Goal: Task Accomplishment & Management: Manage account settings

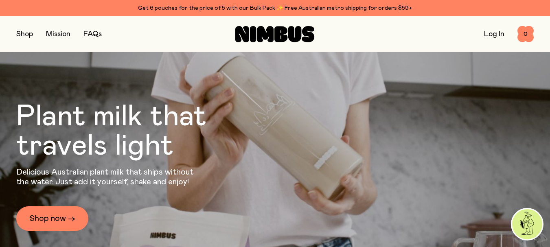
click at [492, 33] on link "Log In" at bounding box center [494, 34] width 20 height 7
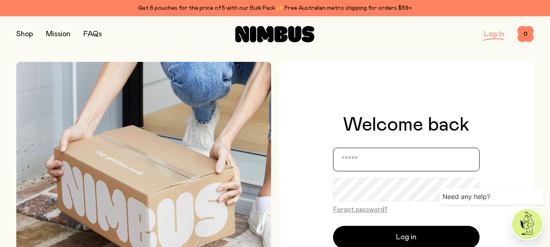
click at [370, 159] on input "email" at bounding box center [406, 160] width 147 height 24
type input "**********"
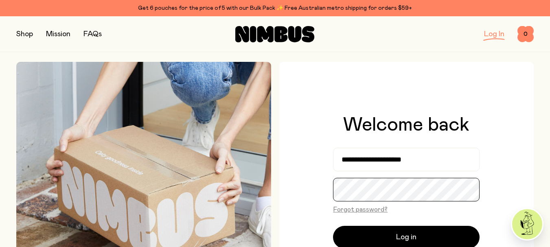
click at [333, 226] on button "Log in" at bounding box center [406, 237] width 147 height 23
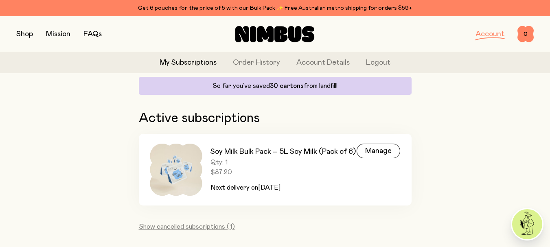
scroll to position [110, 0]
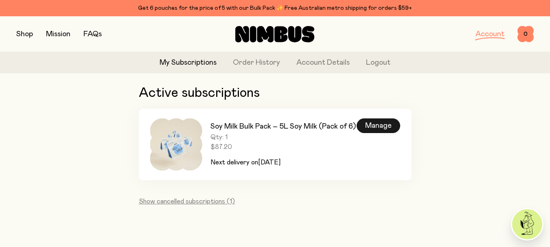
click at [369, 123] on div "Manage" at bounding box center [379, 126] width 44 height 15
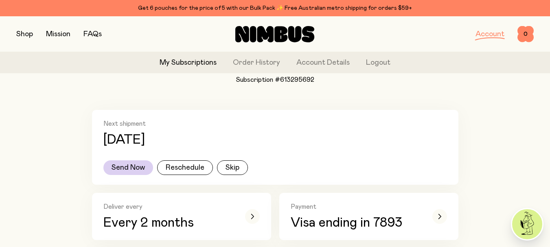
scroll to position [122, 0]
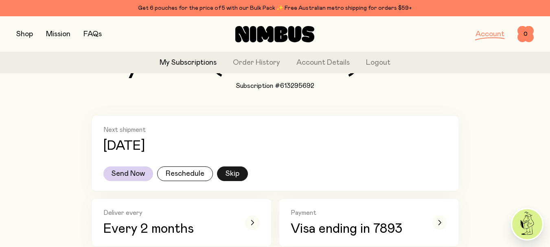
click at [228, 178] on button "Skip" at bounding box center [232, 174] width 31 height 15
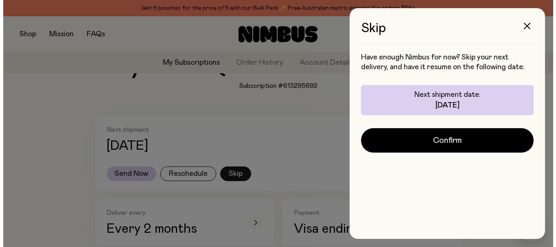
scroll to position [0, 0]
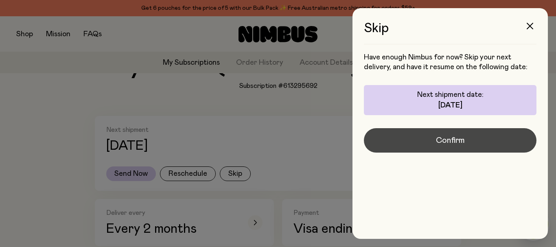
click at [459, 139] on span "Confirm" at bounding box center [450, 140] width 29 height 11
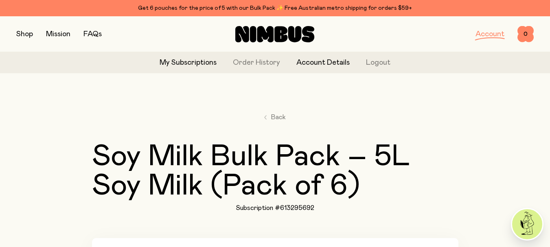
click at [325, 62] on link "Account Details" at bounding box center [322, 62] width 53 height 11
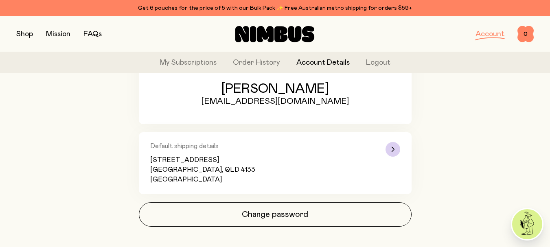
scroll to position [149, 0]
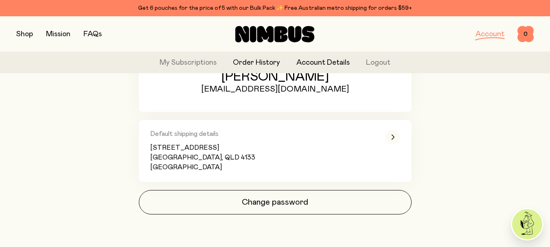
click at [262, 60] on link "Order History" at bounding box center [256, 62] width 47 height 11
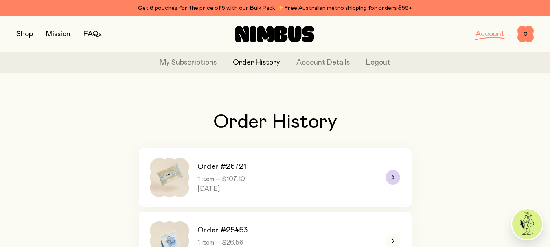
click at [159, 171] on img at bounding box center [169, 177] width 39 height 39
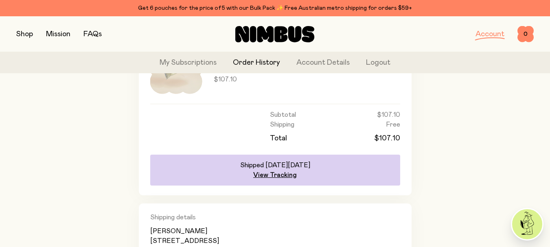
scroll to position [99, 0]
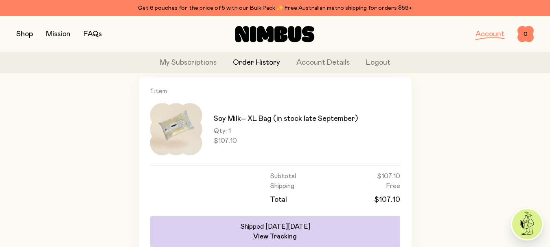
click at [177, 127] on img at bounding box center [176, 129] width 52 height 52
click at [20, 34] on button "button" at bounding box center [24, 34] width 17 height 11
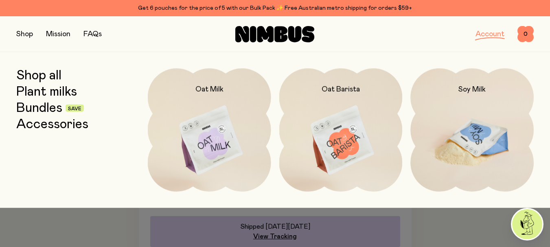
click at [467, 121] on img at bounding box center [471, 140] width 123 height 145
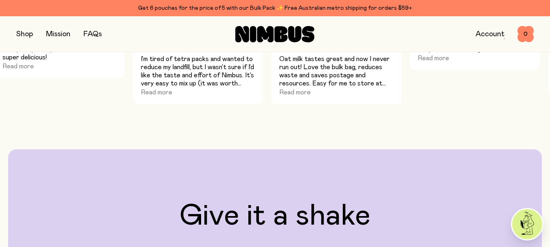
scroll to position [692, 0]
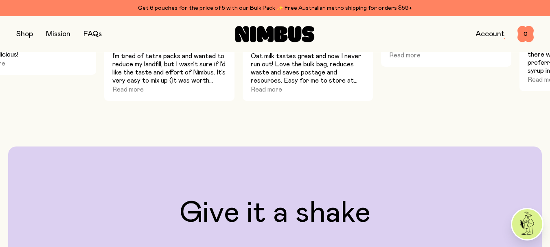
click at [22, 31] on button "button" at bounding box center [24, 34] width 17 height 11
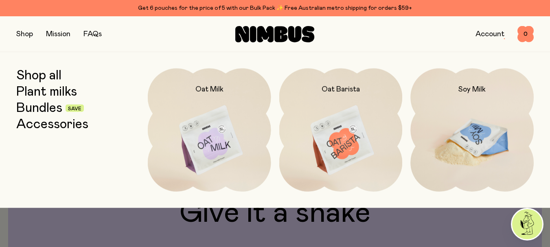
click at [477, 130] on img at bounding box center [471, 140] width 123 height 145
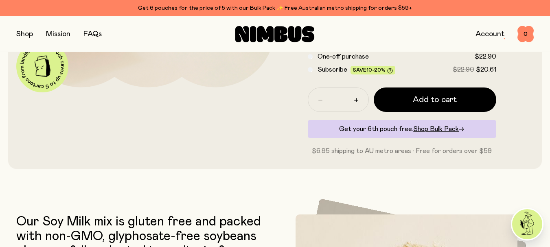
scroll to position [244, 0]
